Goal: Transaction & Acquisition: Purchase product/service

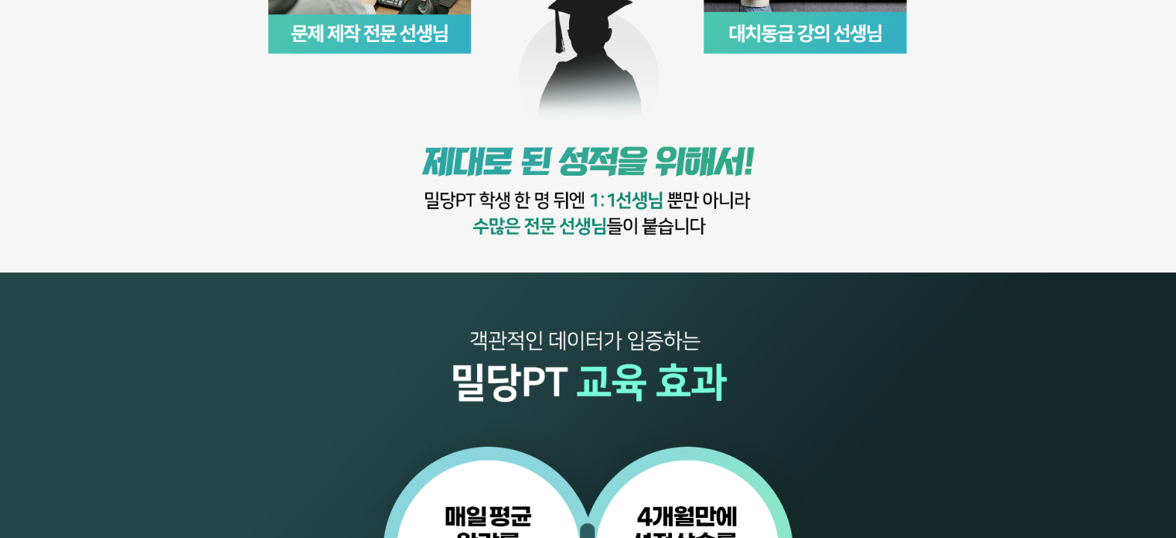
scroll to position [1392, 0]
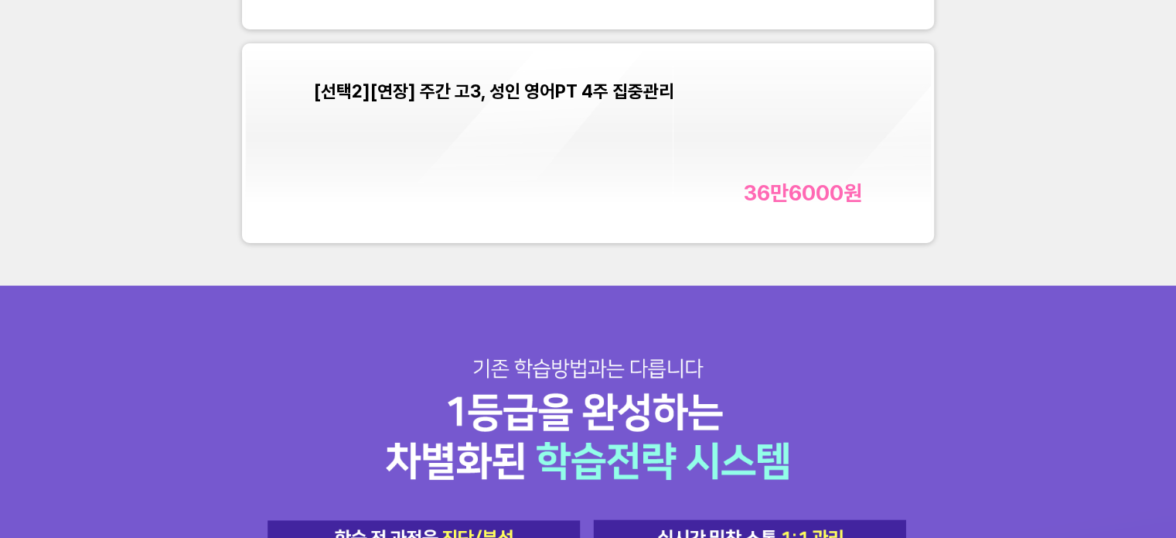
scroll to position [5260, 0]
